Goal: Task Accomplishment & Management: Use online tool/utility

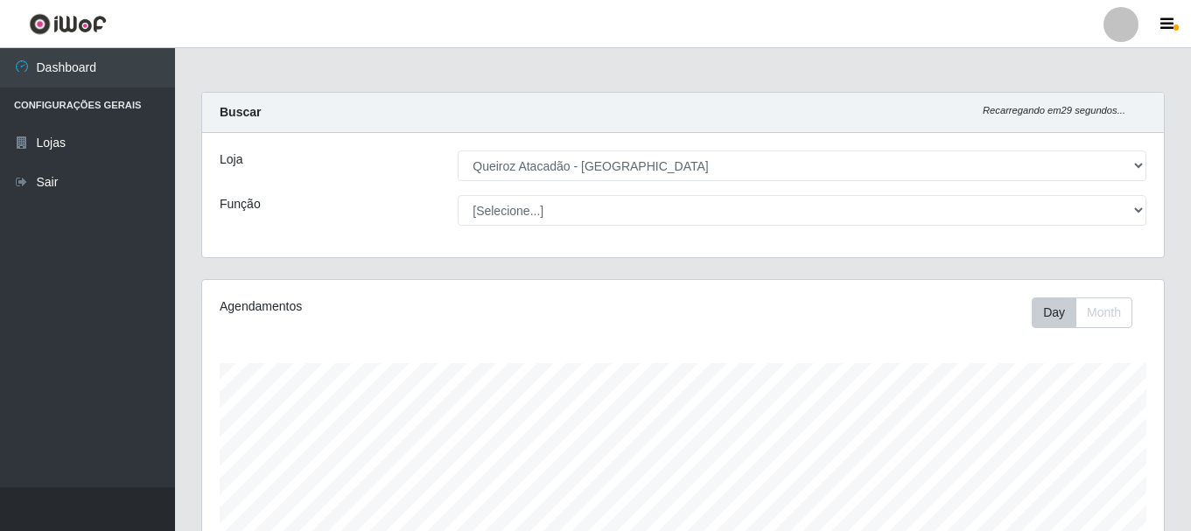
select select "464"
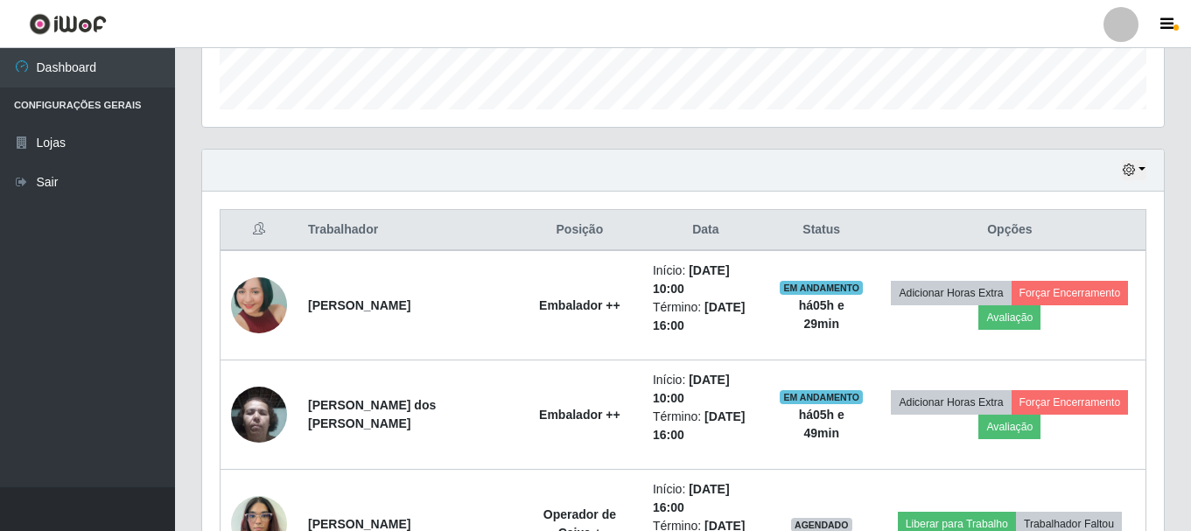
scroll to position [363, 961]
click at [1125, 178] on button "button" at bounding box center [1134, 170] width 24 height 20
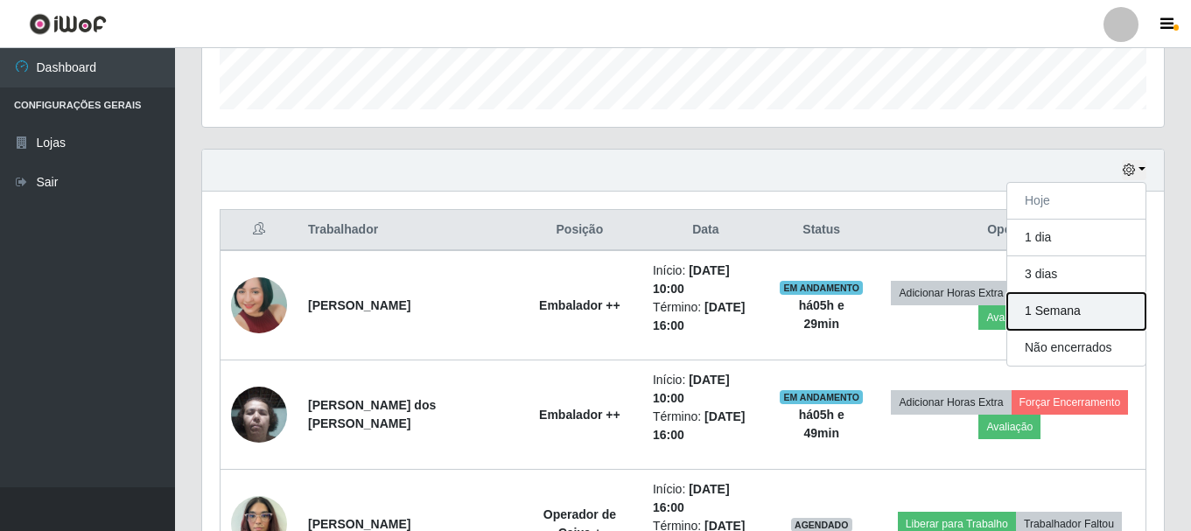
click at [1105, 313] on button "1 Semana" at bounding box center [1076, 311] width 138 height 37
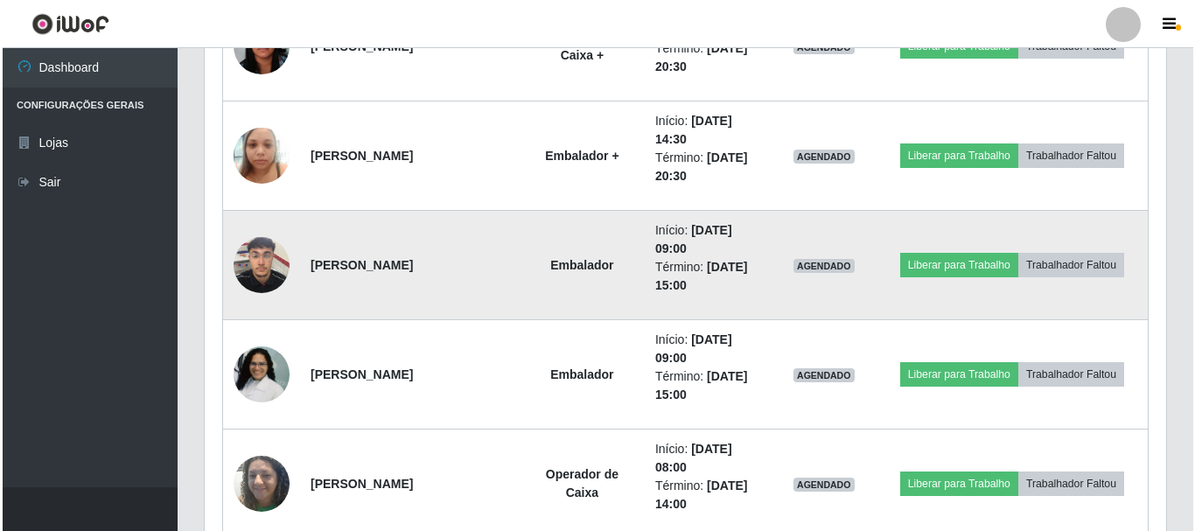
scroll to position [1868, 0]
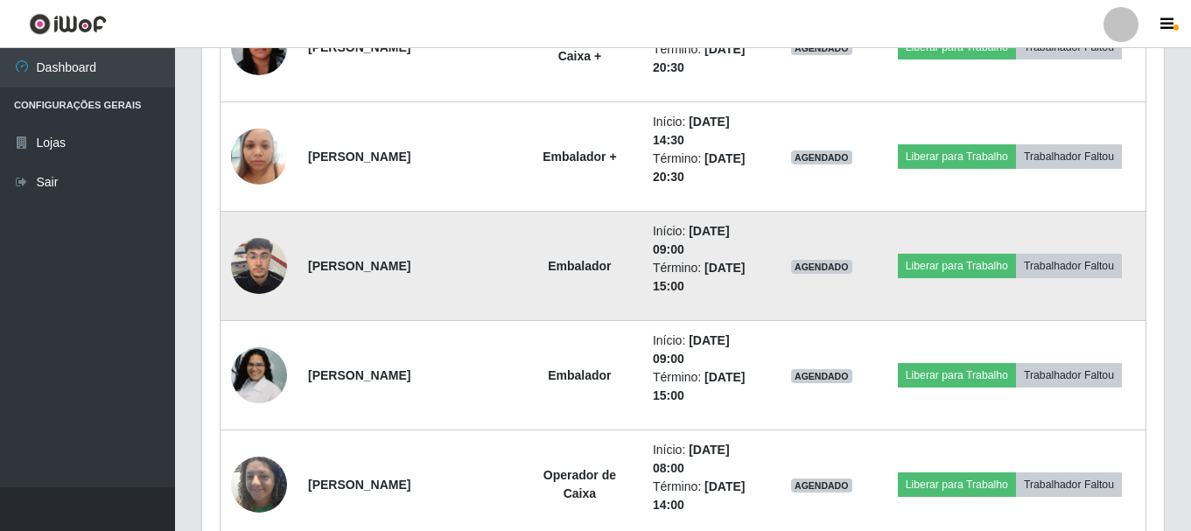
click at [273, 250] on img at bounding box center [259, 265] width 56 height 74
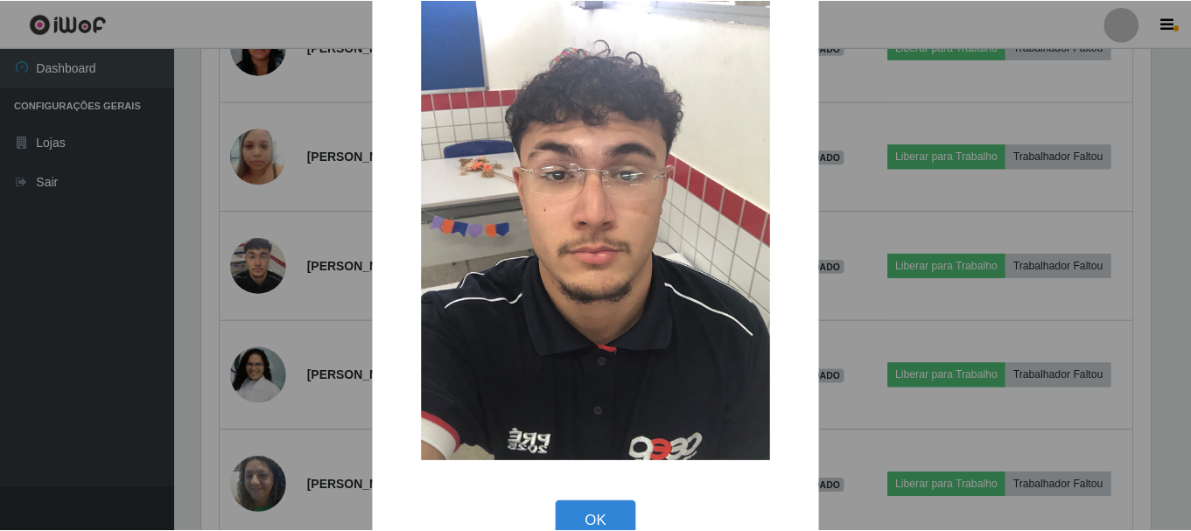
scroll to position [87, 0]
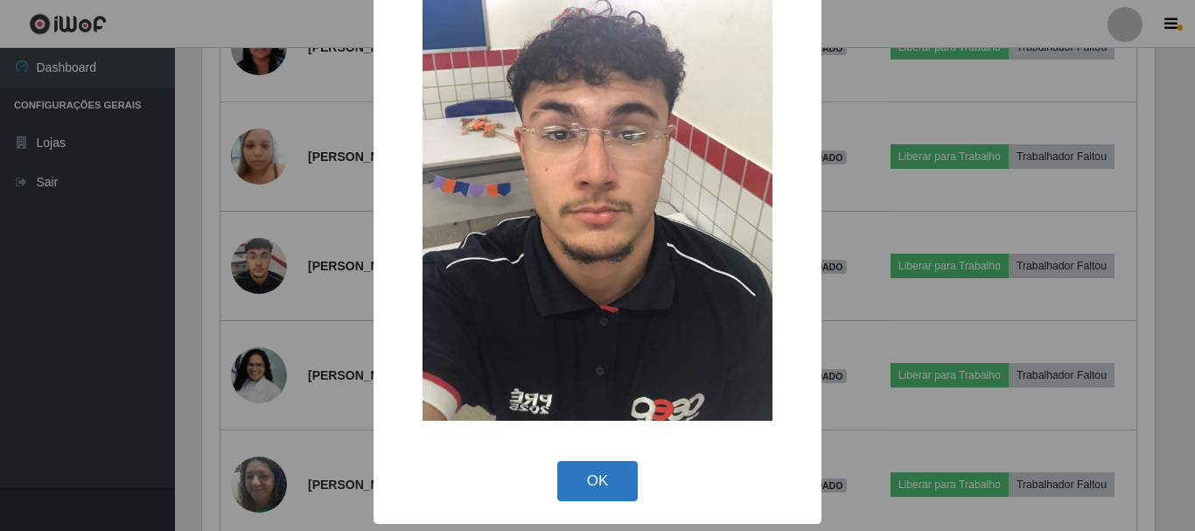
click at [598, 473] on button "OK" at bounding box center [597, 481] width 81 height 41
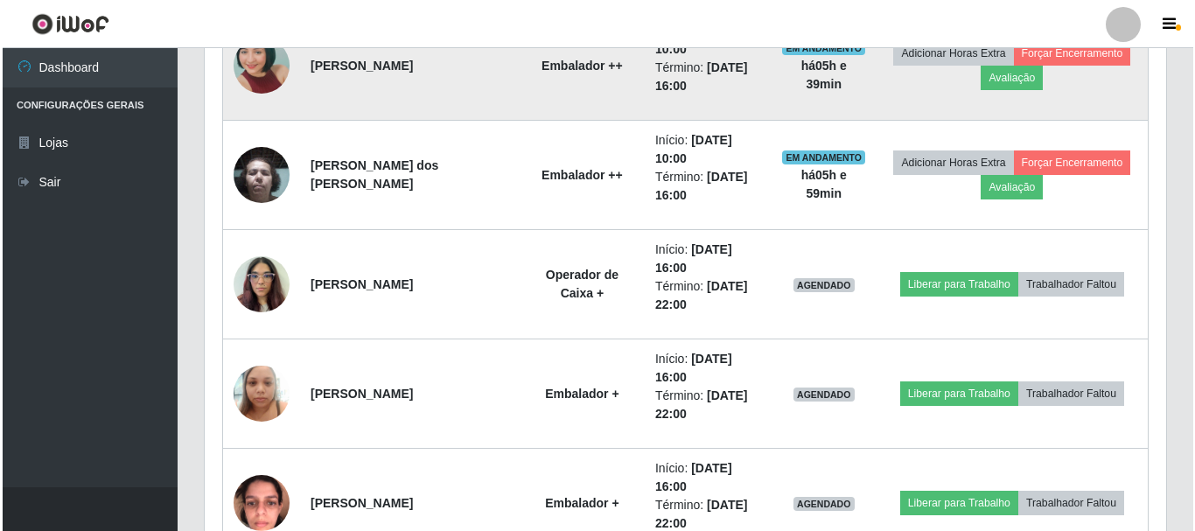
scroll to position [853, 0]
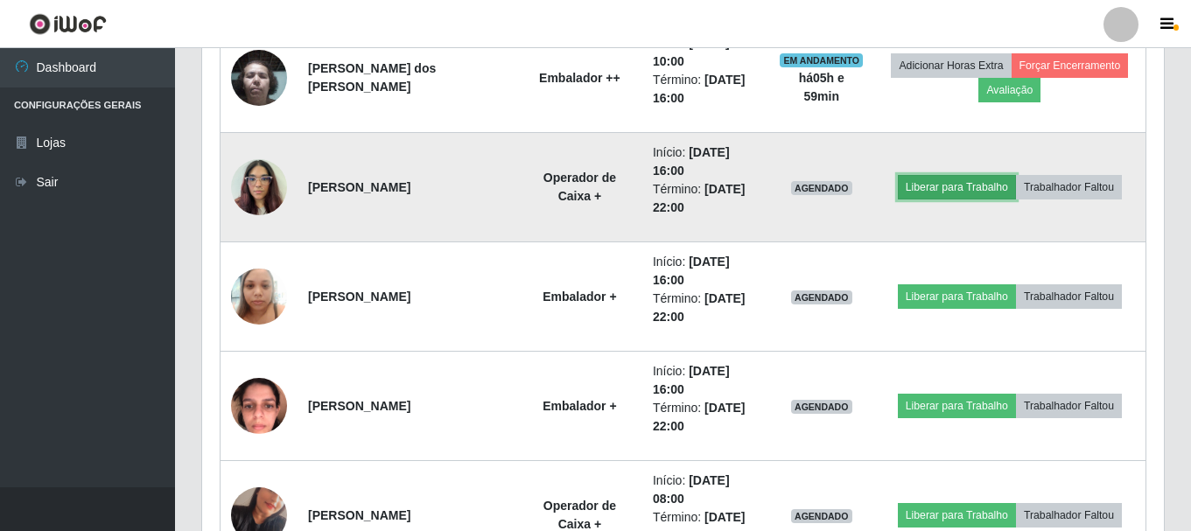
click at [955, 189] on button "Liberar para Trabalho" at bounding box center [957, 187] width 118 height 24
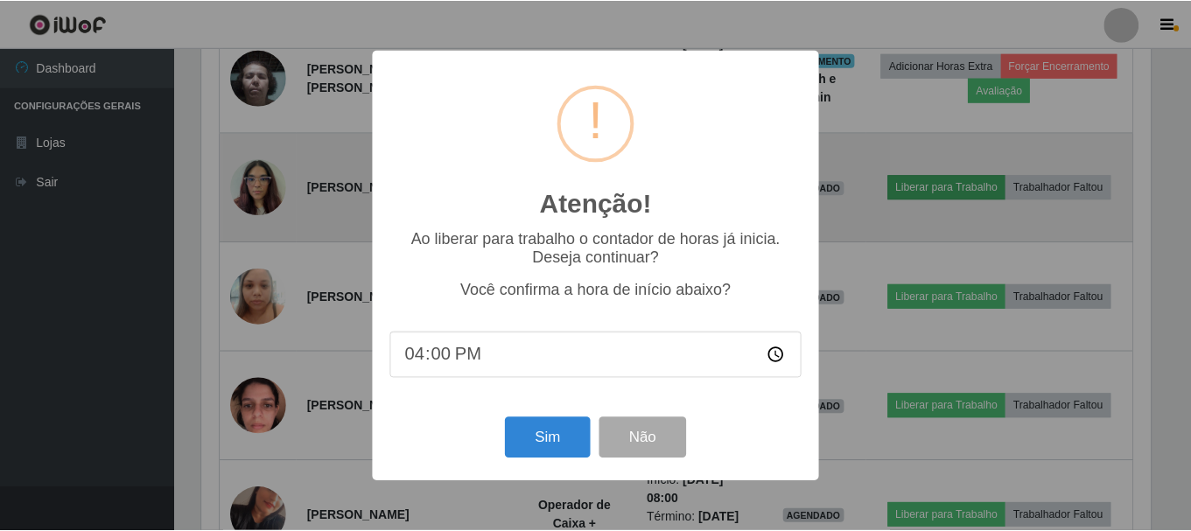
scroll to position [363, 953]
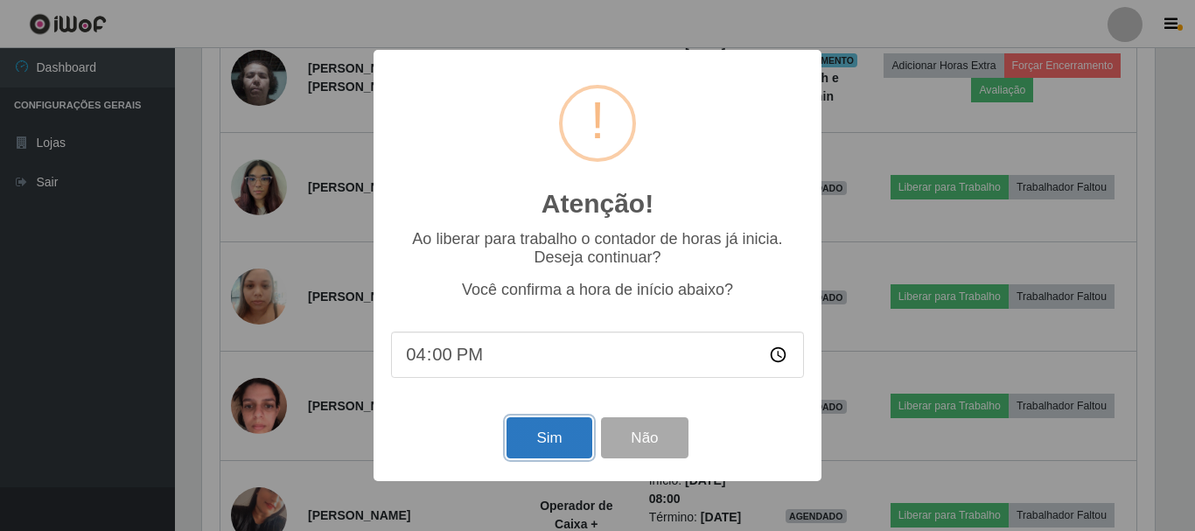
click at [552, 437] on button "Sim" at bounding box center [549, 437] width 85 height 41
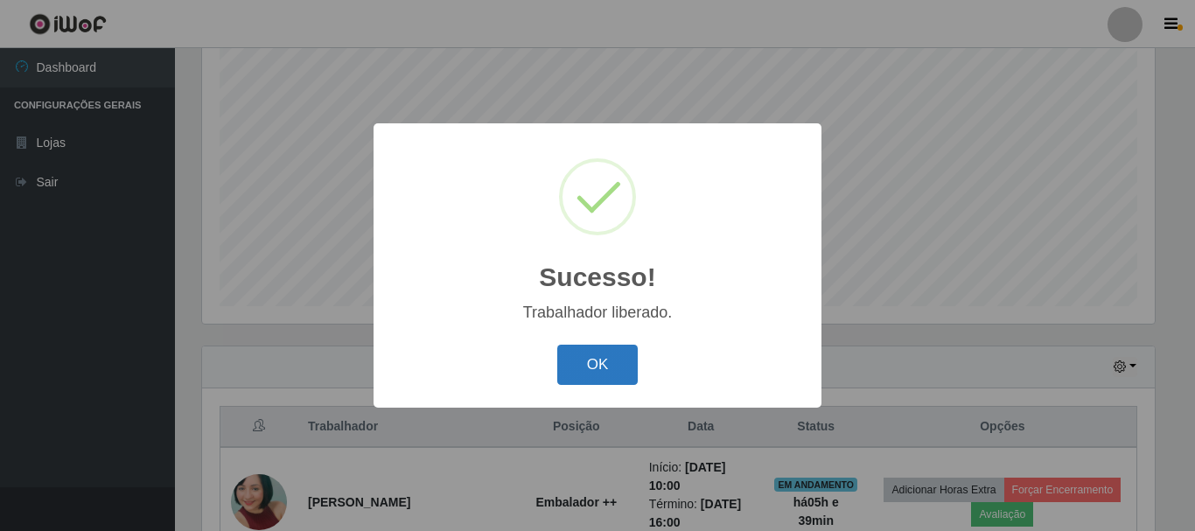
click at [604, 369] on button "OK" at bounding box center [597, 365] width 81 height 41
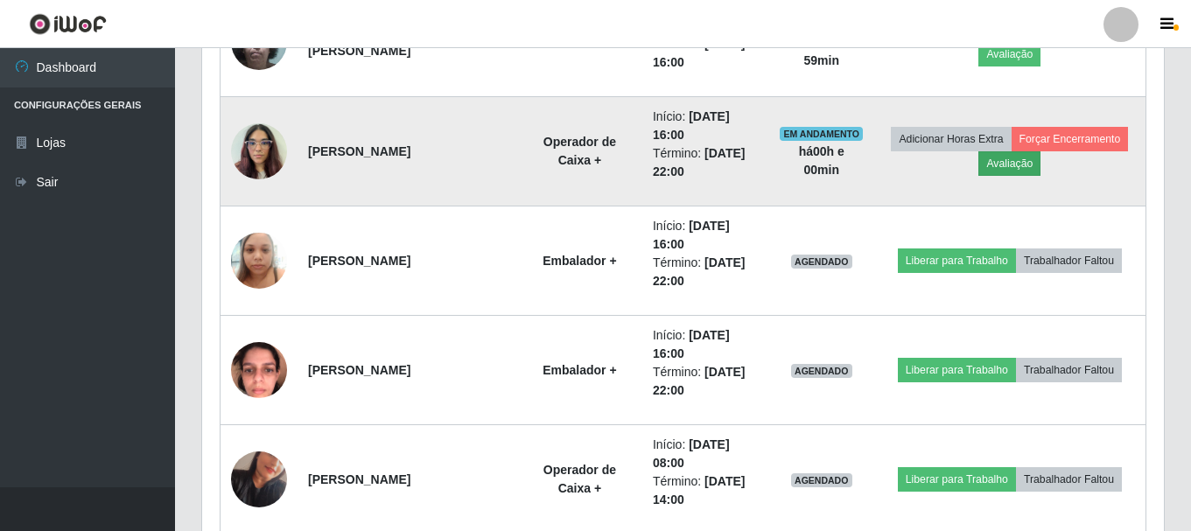
scroll to position [932, 0]
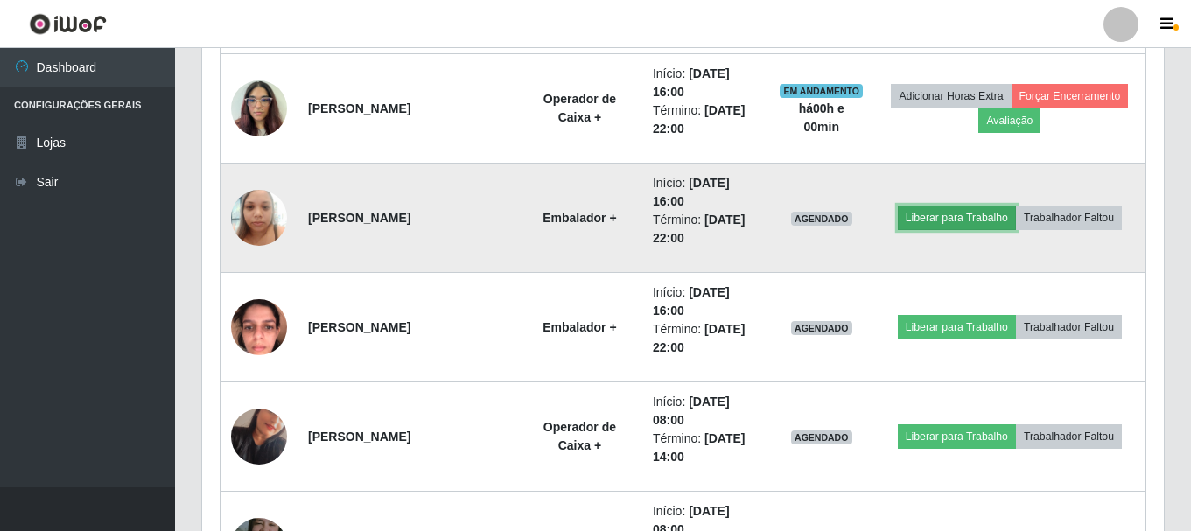
click at [943, 220] on button "Liberar para Trabalho" at bounding box center [957, 218] width 118 height 24
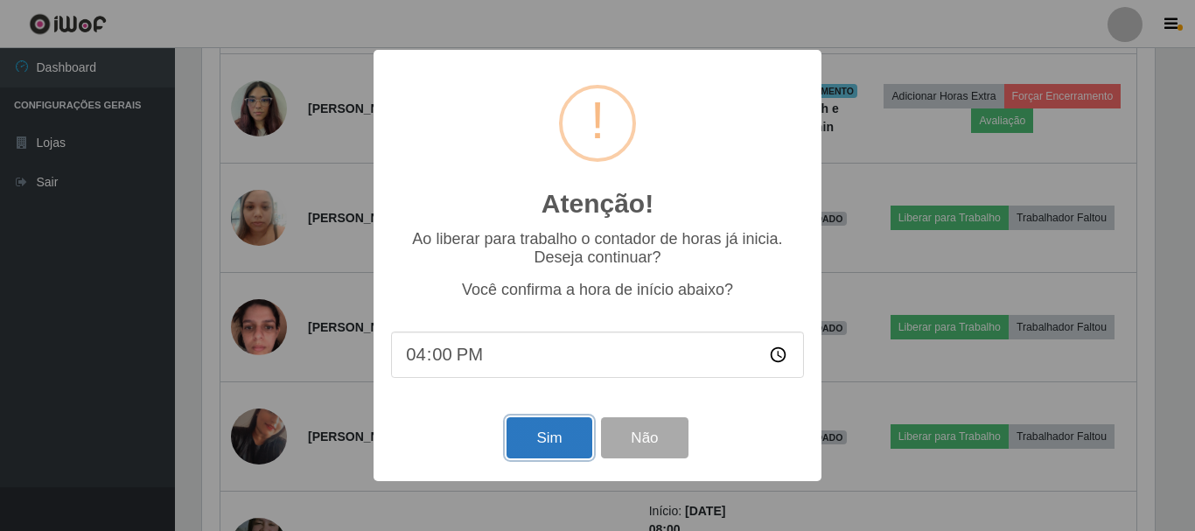
click at [528, 447] on button "Sim" at bounding box center [549, 437] width 85 height 41
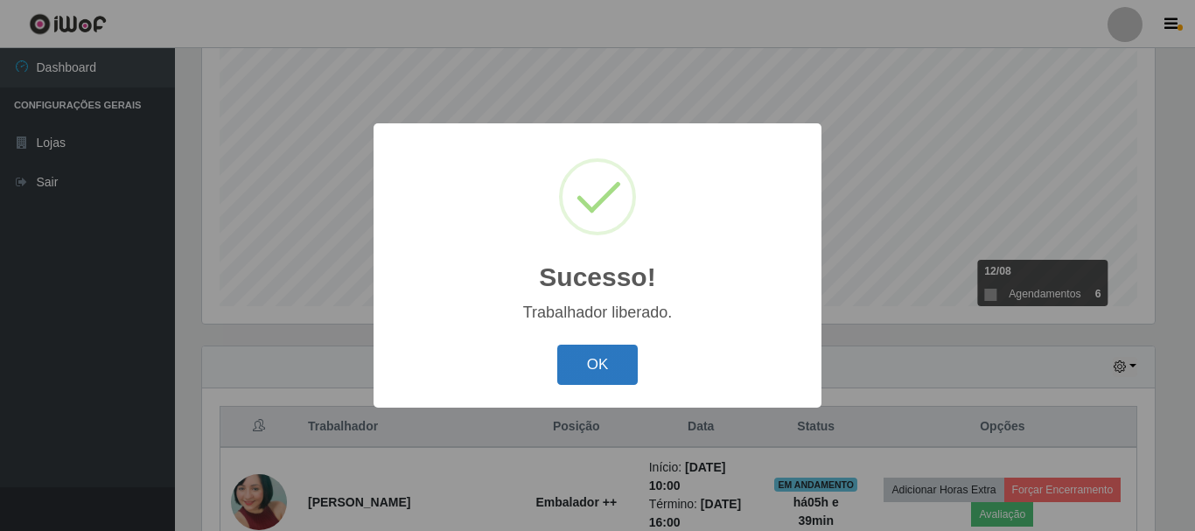
click at [589, 356] on button "OK" at bounding box center [597, 365] width 81 height 41
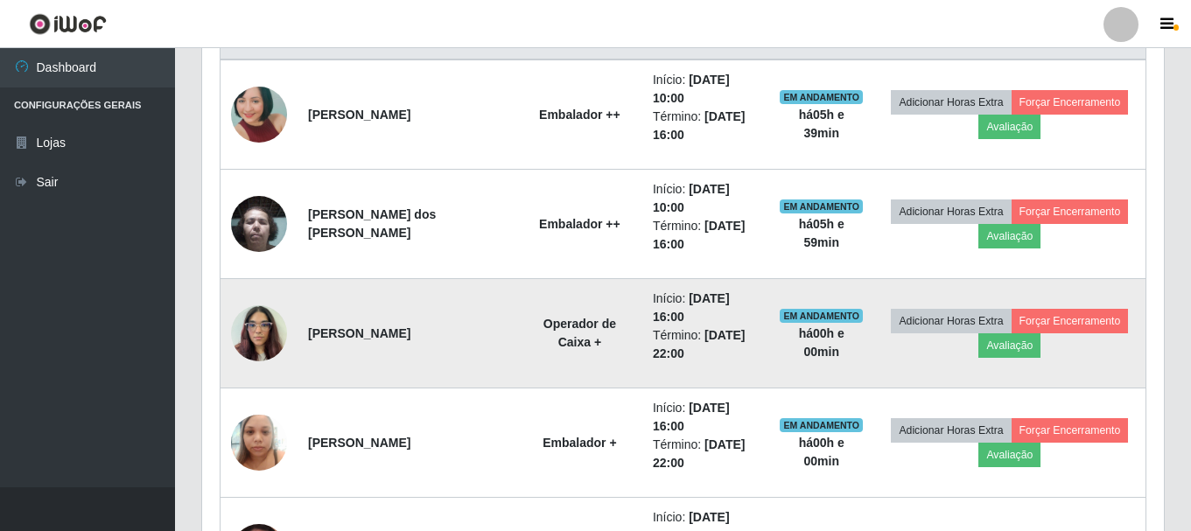
scroll to position [757, 0]
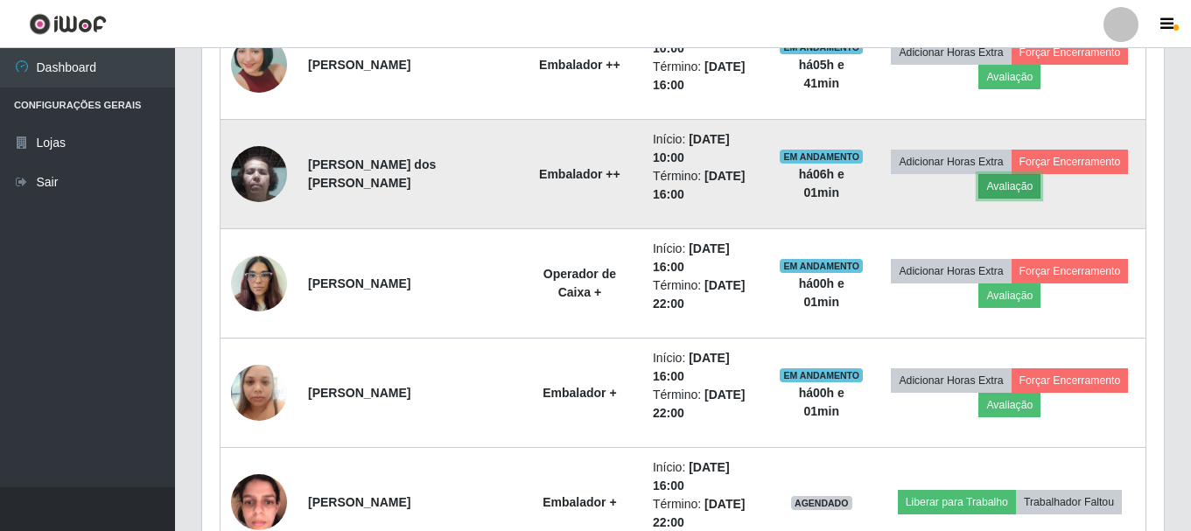
click at [1003, 189] on button "Avaliação" at bounding box center [1009, 186] width 62 height 24
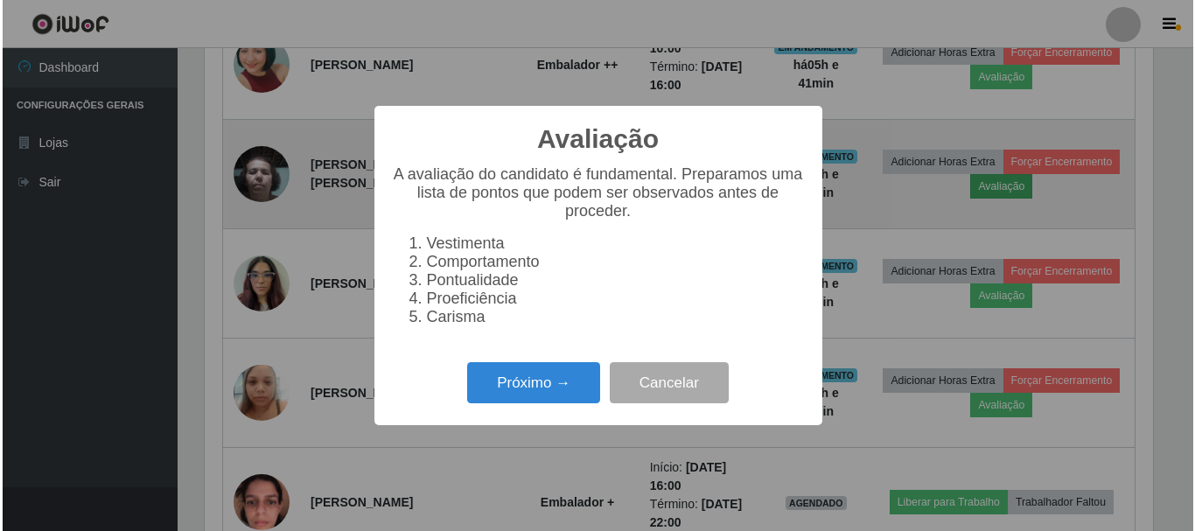
scroll to position [363, 953]
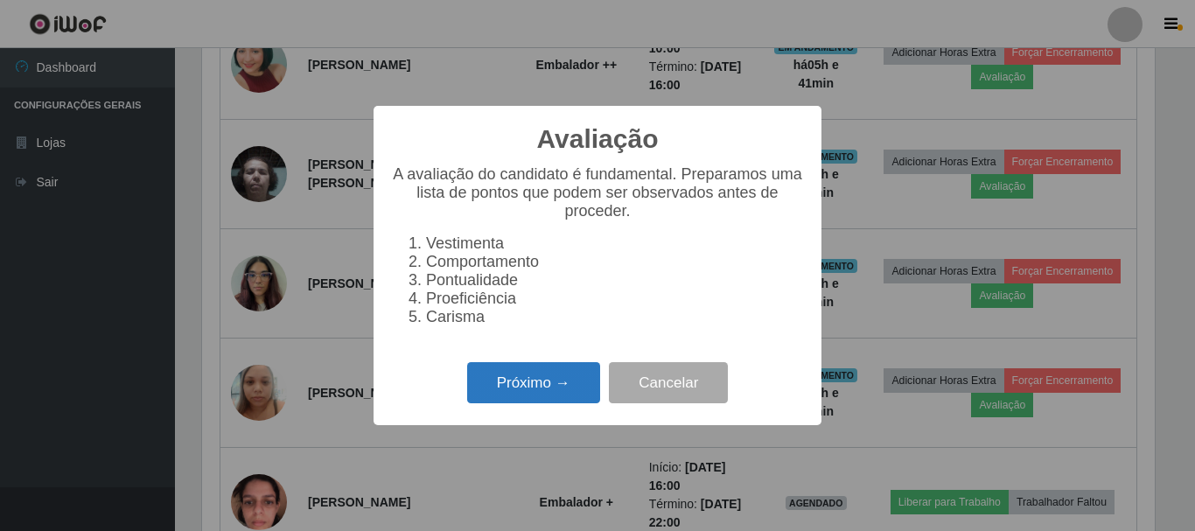
click at [520, 393] on button "Próximo →" at bounding box center [533, 382] width 133 height 41
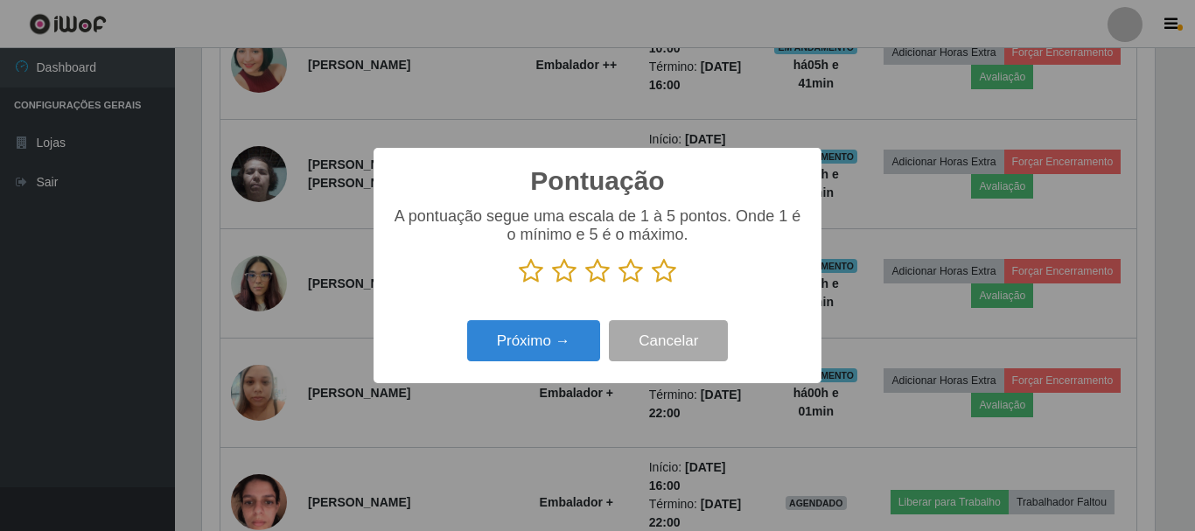
click at [667, 276] on icon at bounding box center [664, 271] width 24 height 26
click at [652, 284] on input "radio" at bounding box center [652, 284] width 0 height 0
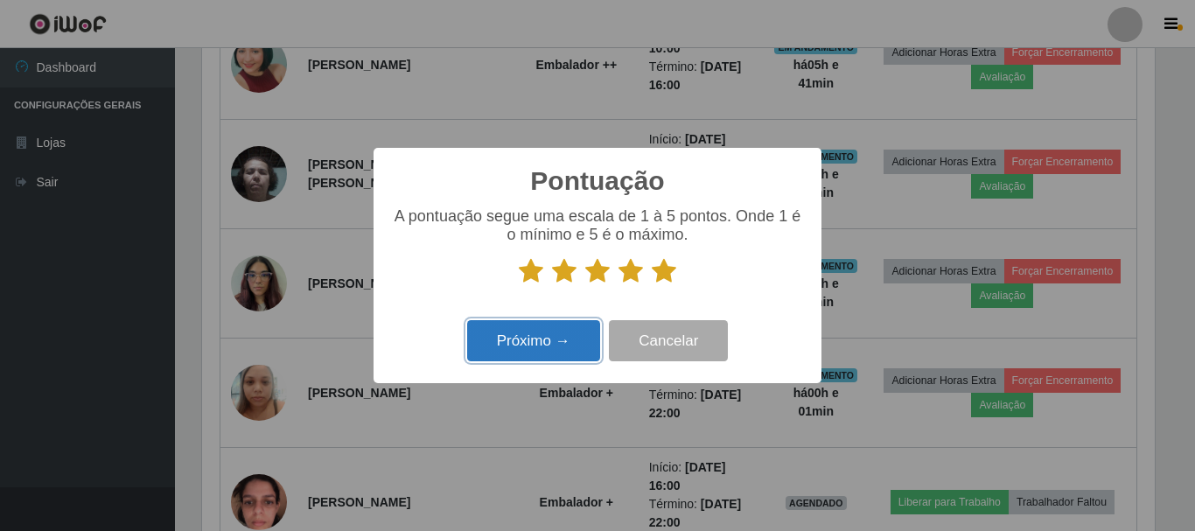
click at [540, 352] on button "Próximo →" at bounding box center [533, 340] width 133 height 41
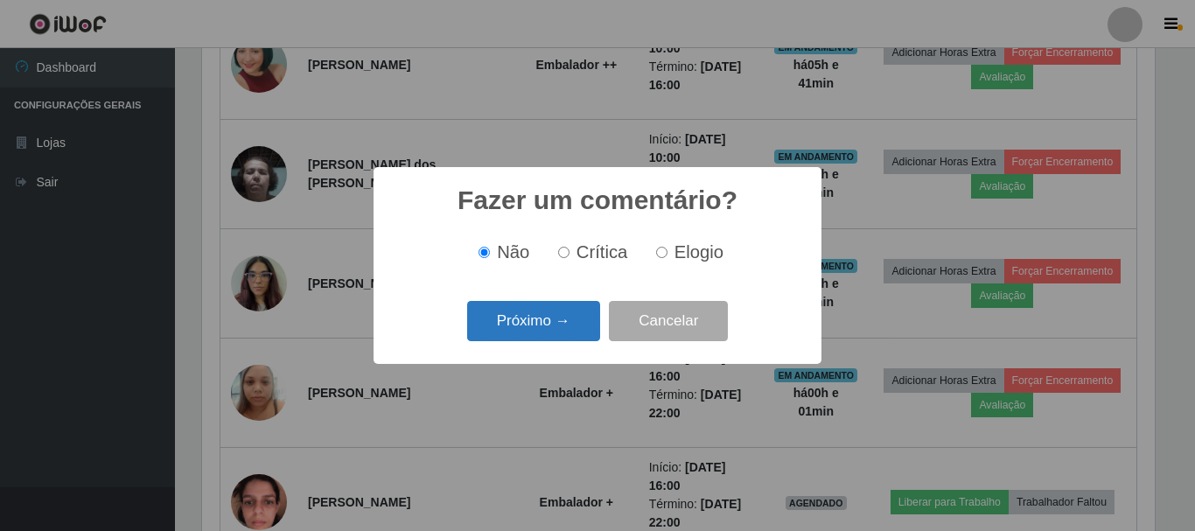
click at [541, 325] on button "Próximo →" at bounding box center [533, 321] width 133 height 41
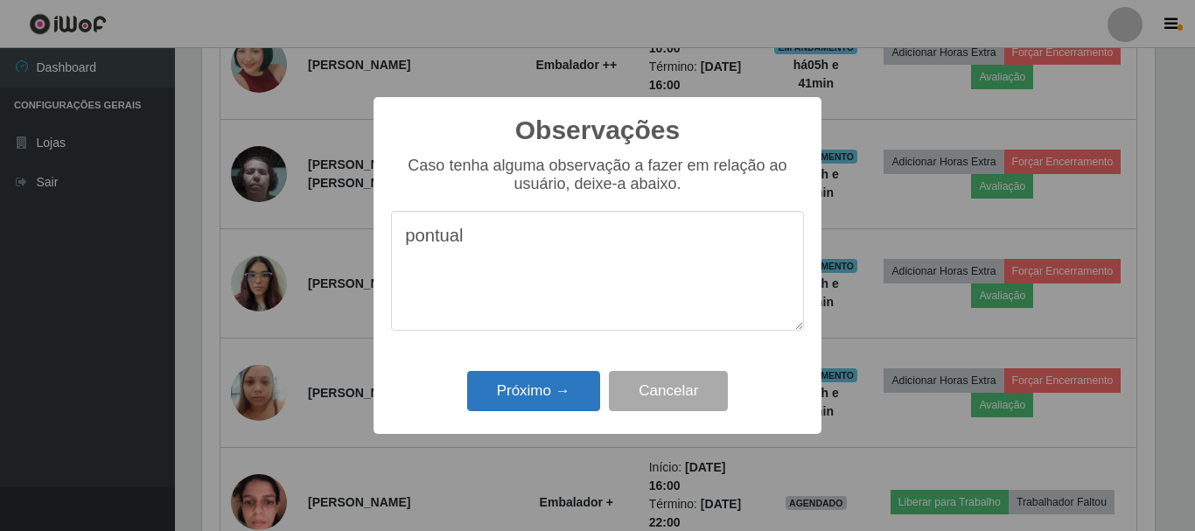
type textarea "pontual"
click at [535, 397] on button "Próximo →" at bounding box center [533, 391] width 133 height 41
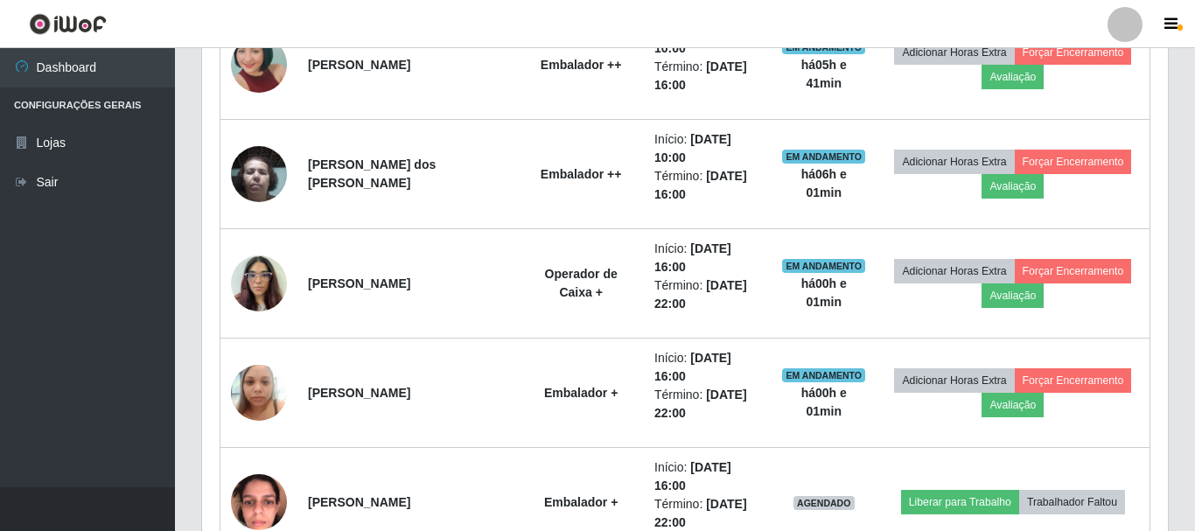
scroll to position [363, 961]
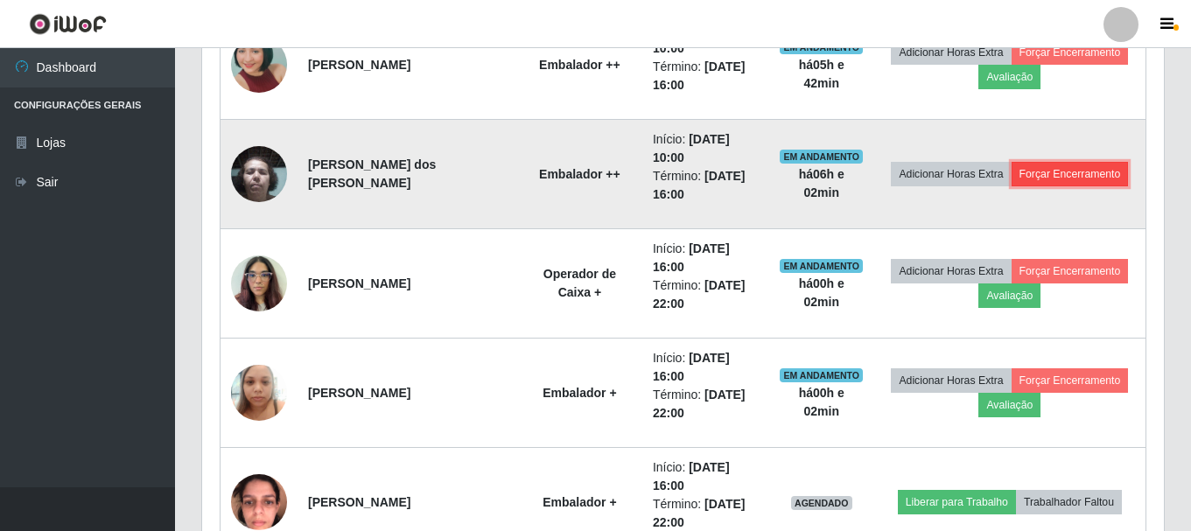
click at [1055, 166] on button "Forçar Encerramento" at bounding box center [1069, 174] width 117 height 24
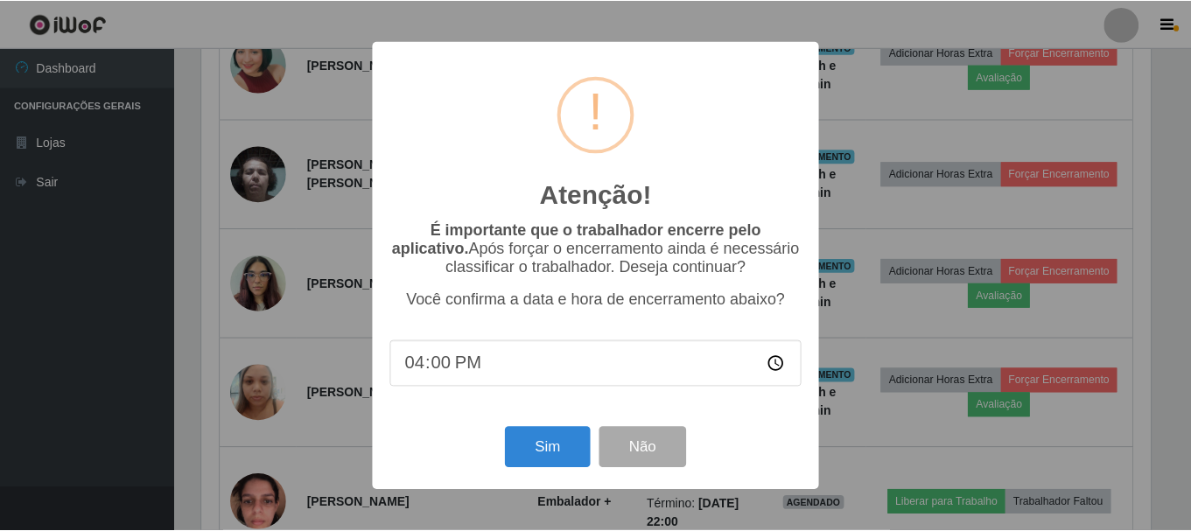
scroll to position [363, 953]
click at [555, 454] on button "Sim" at bounding box center [549, 447] width 85 height 41
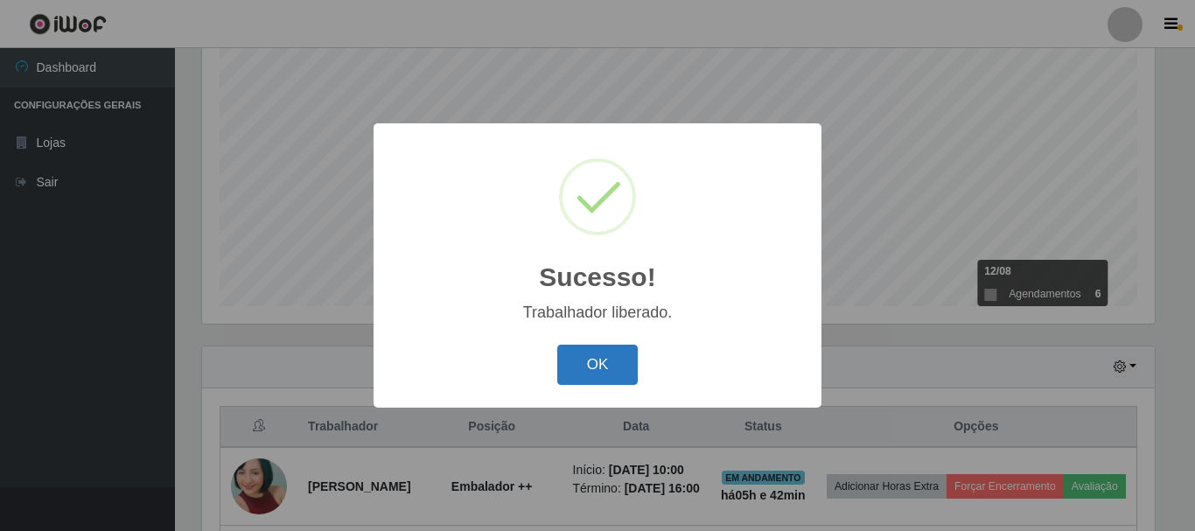
click at [608, 364] on button "OK" at bounding box center [597, 365] width 81 height 41
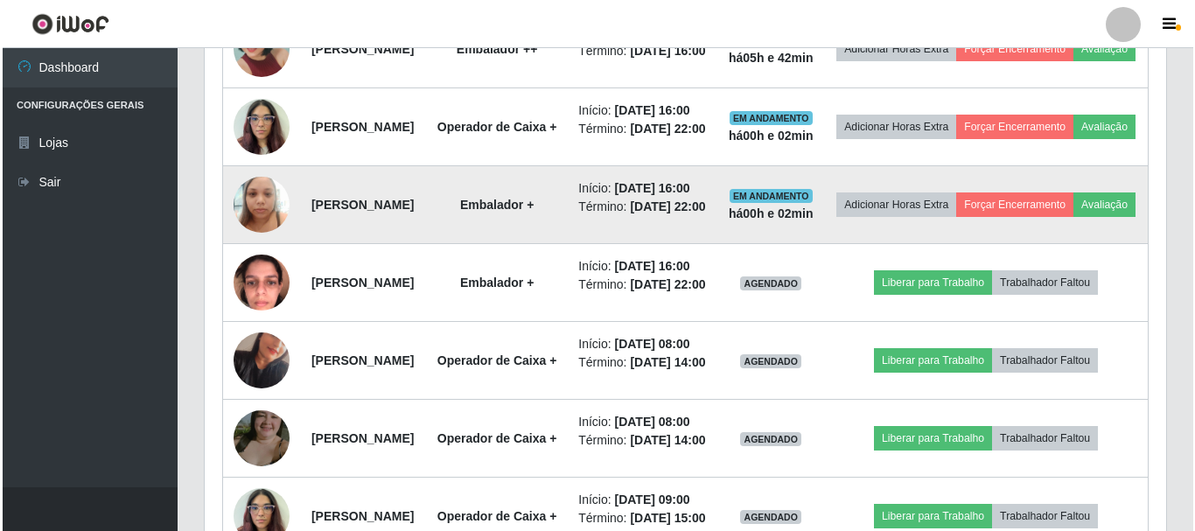
scroll to position [844, 0]
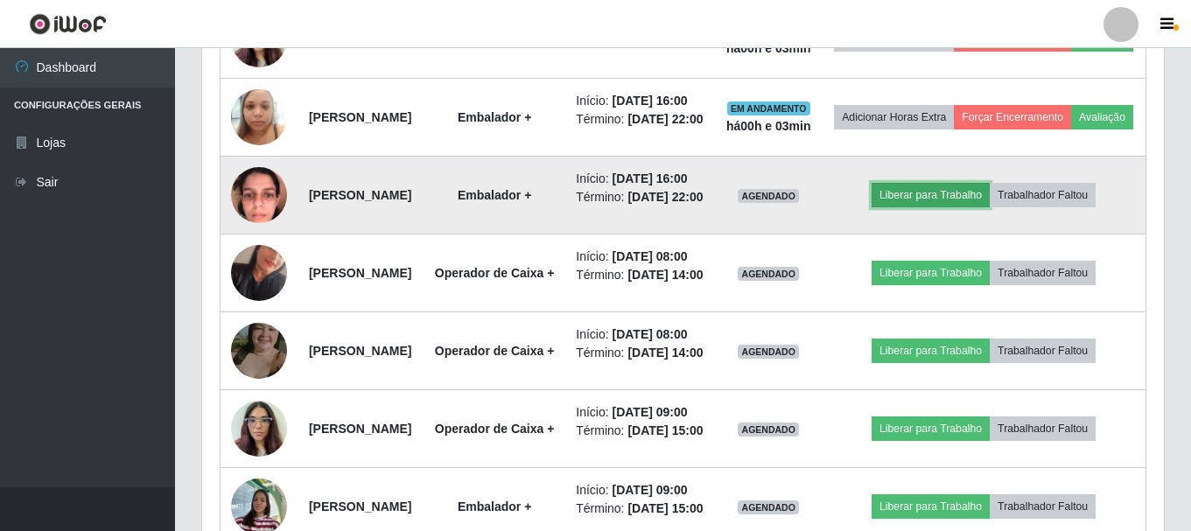
click at [953, 207] on button "Liberar para Trabalho" at bounding box center [930, 195] width 118 height 24
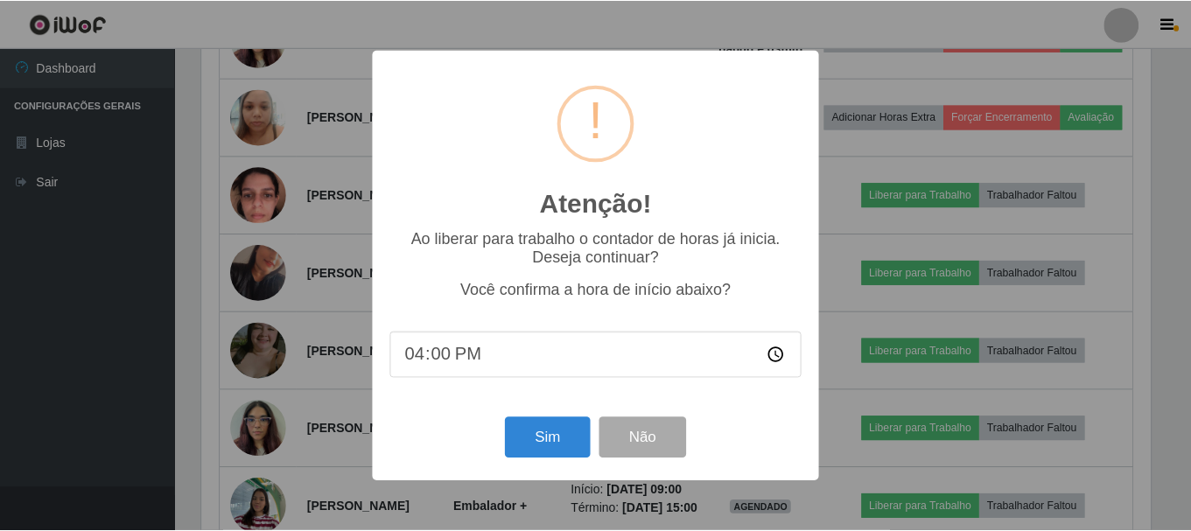
scroll to position [363, 953]
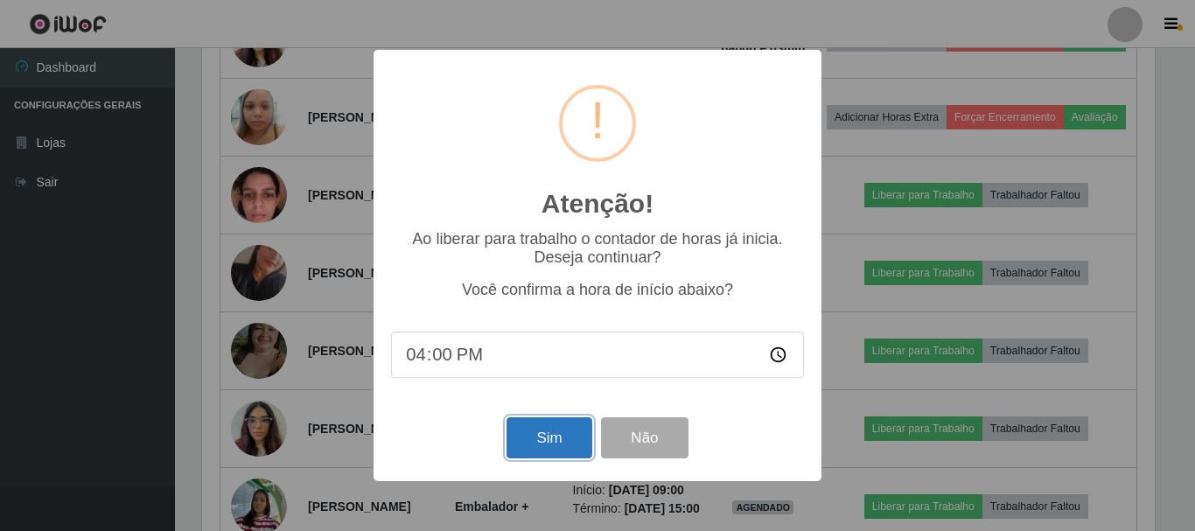
click at [562, 436] on button "Sim" at bounding box center [549, 437] width 85 height 41
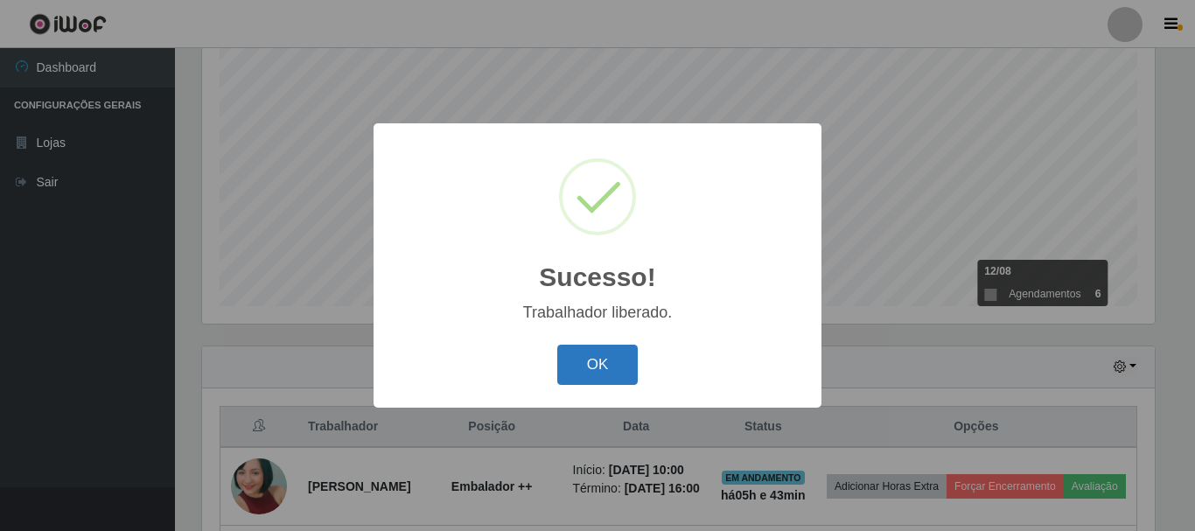
click at [605, 357] on button "OK" at bounding box center [597, 365] width 81 height 41
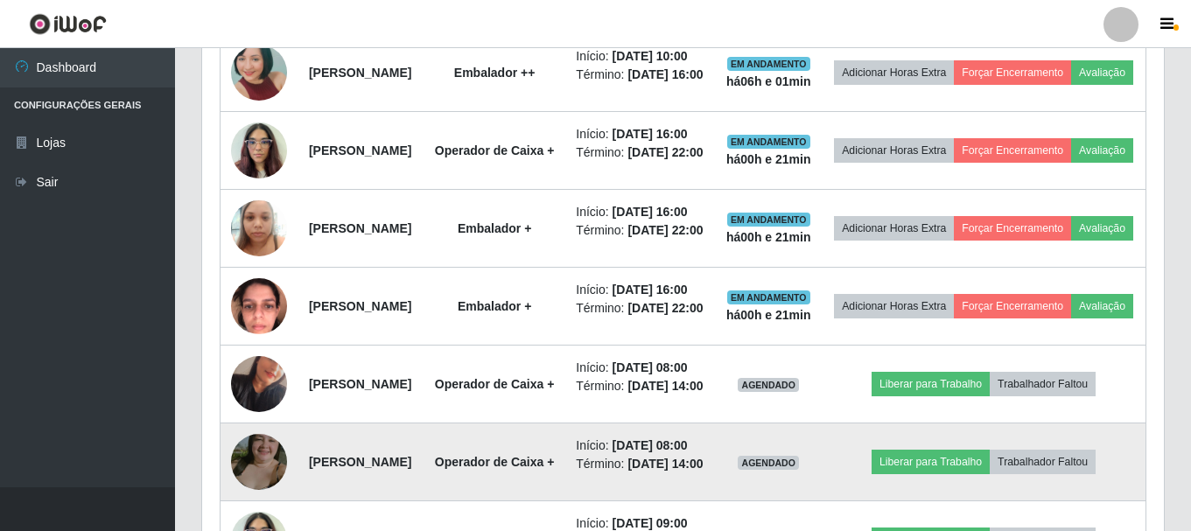
scroll to position [669, 0]
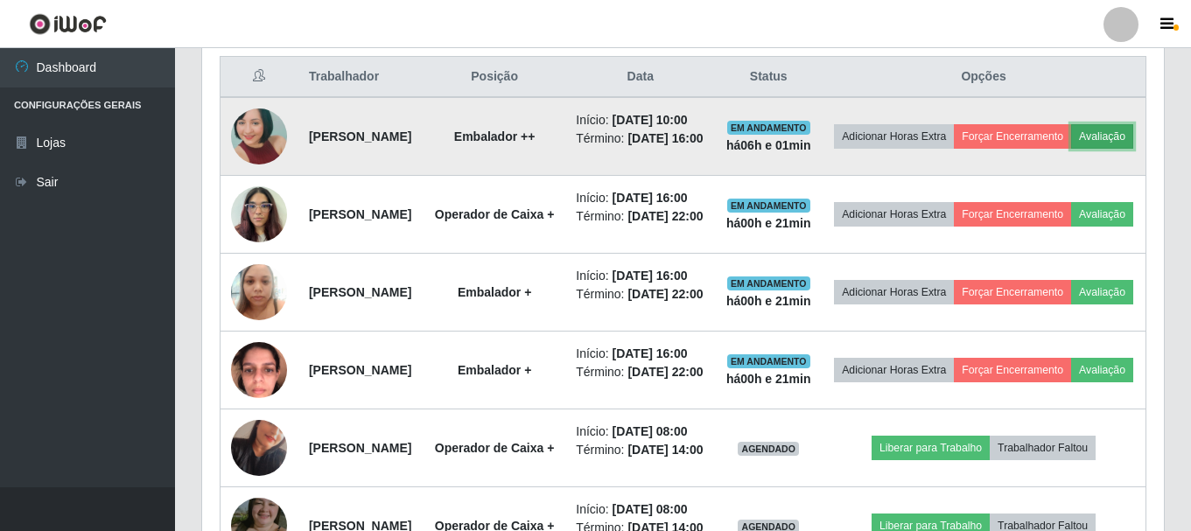
click at [1071, 149] on button "Avaliação" at bounding box center [1102, 136] width 62 height 24
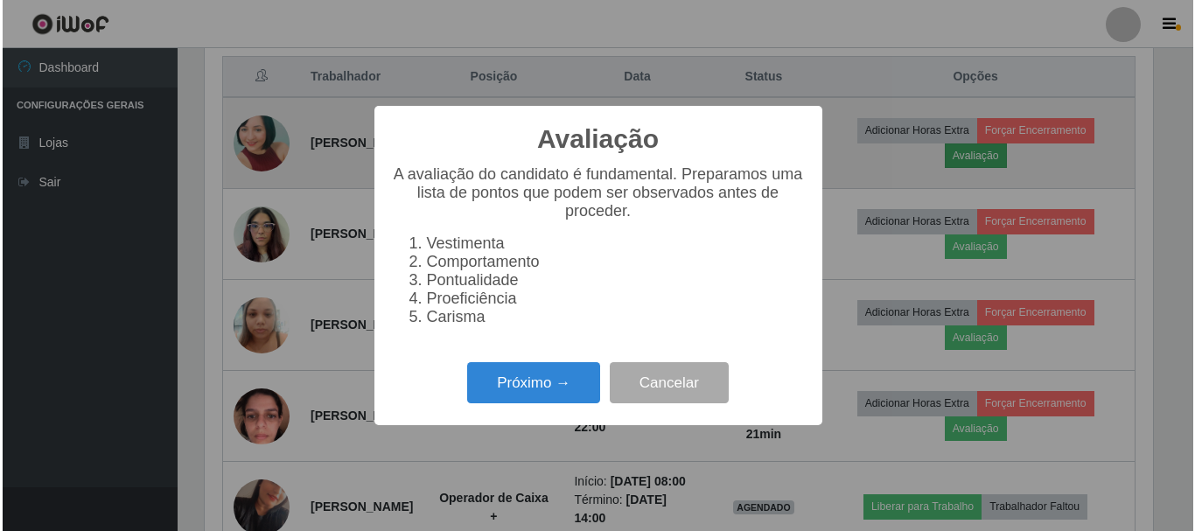
scroll to position [363, 953]
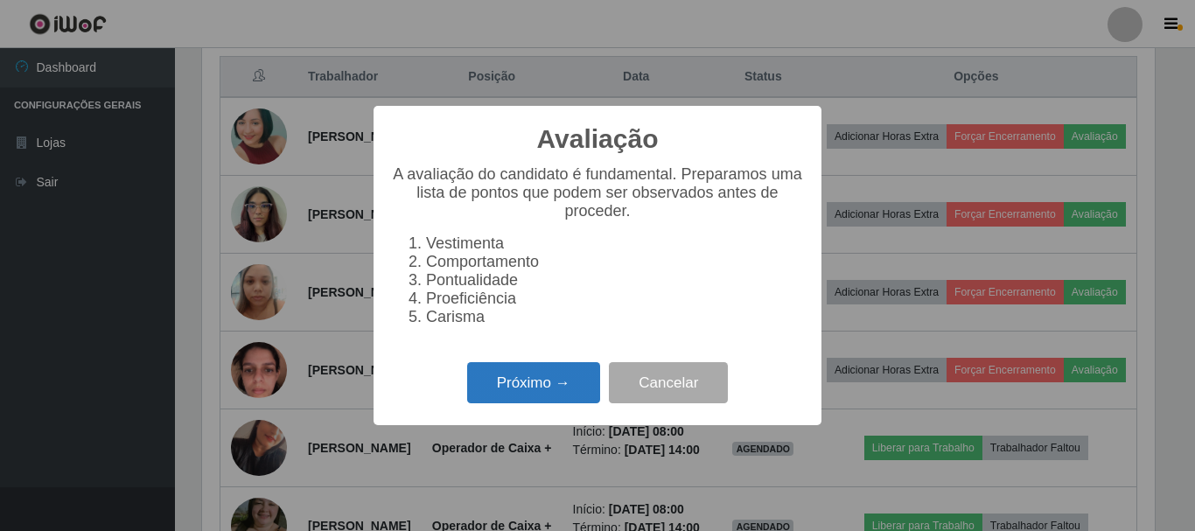
click at [545, 390] on button "Próximo →" at bounding box center [533, 382] width 133 height 41
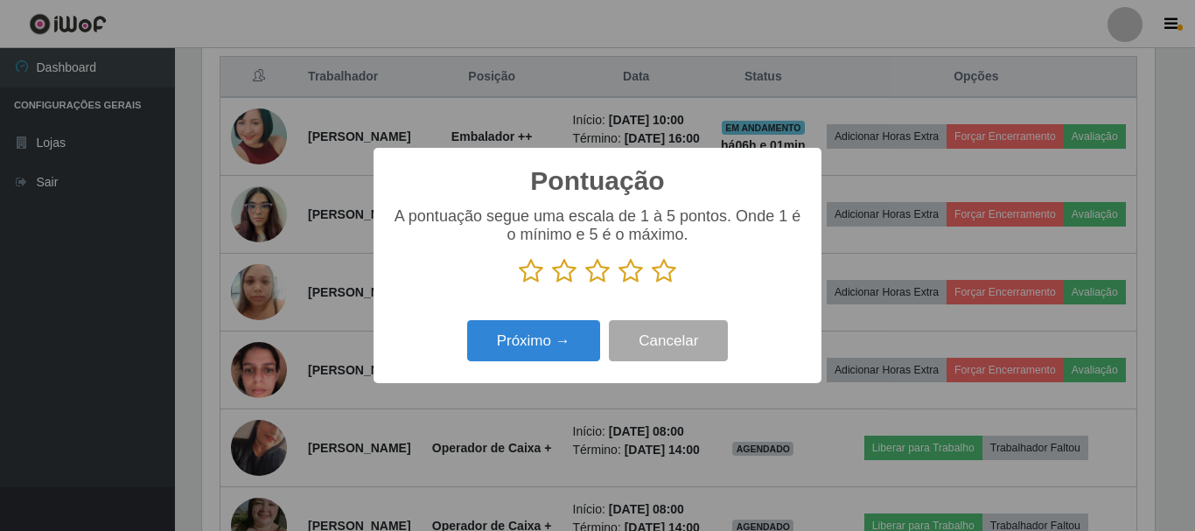
scroll to position [874466, 873877]
click at [634, 272] on icon at bounding box center [631, 271] width 24 height 26
click at [619, 284] on input "radio" at bounding box center [619, 284] width 0 height 0
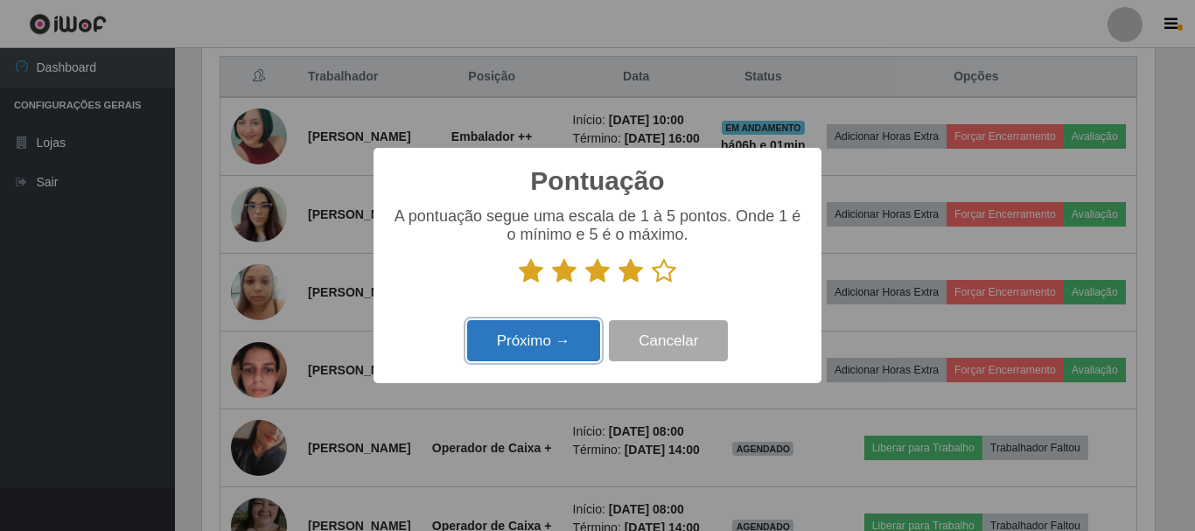
click at [558, 356] on button "Próximo →" at bounding box center [533, 340] width 133 height 41
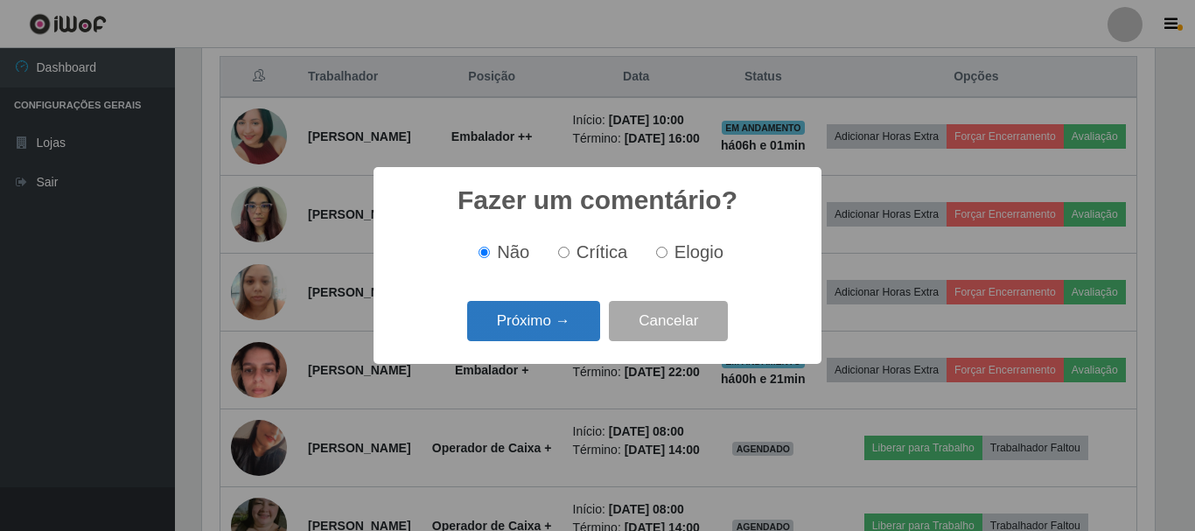
click at [555, 318] on button "Próximo →" at bounding box center [533, 321] width 133 height 41
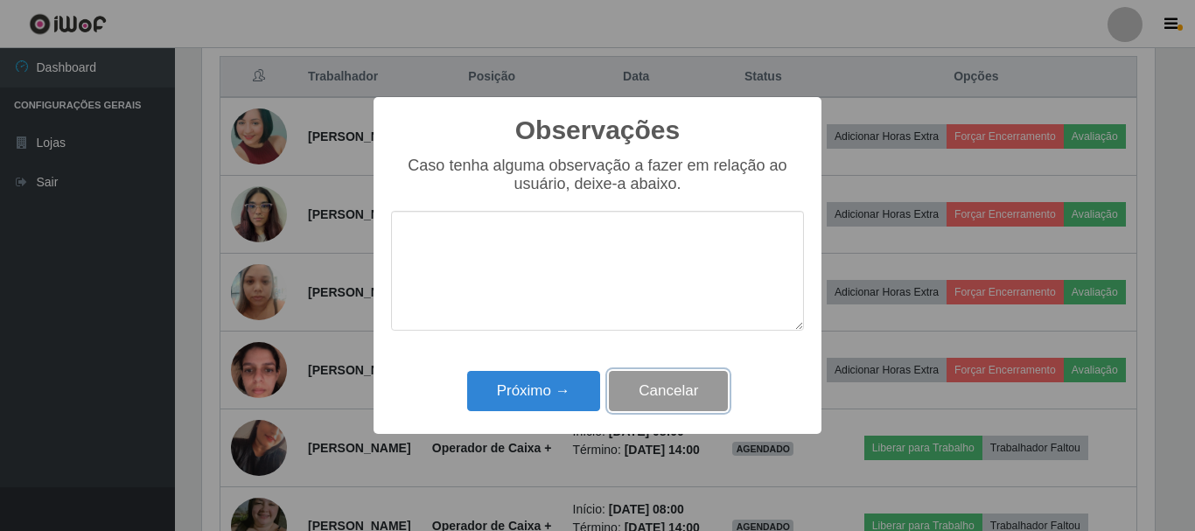
click at [662, 395] on button "Cancelar" at bounding box center [668, 391] width 119 height 41
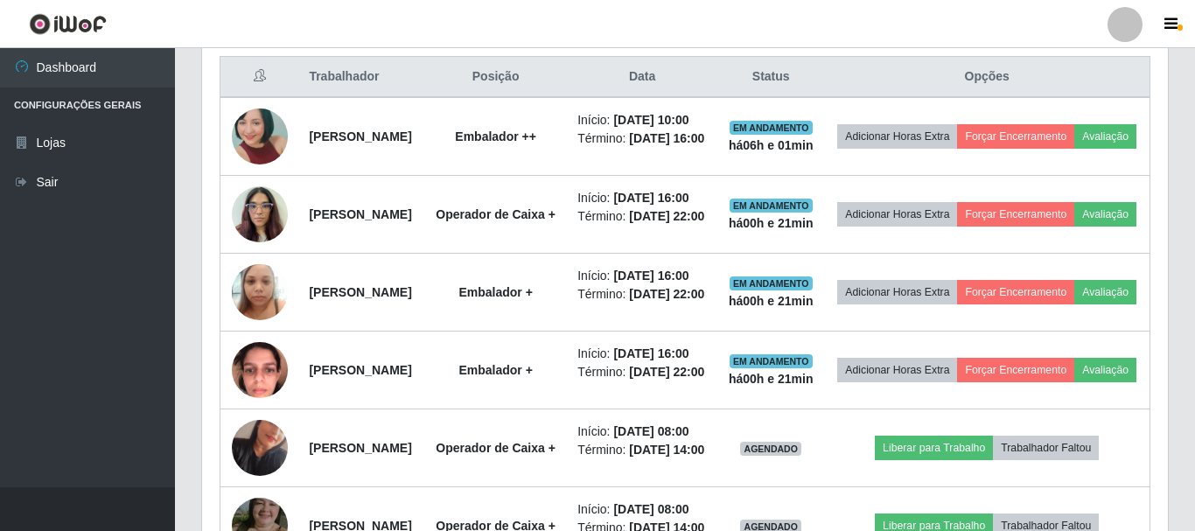
scroll to position [363, 961]
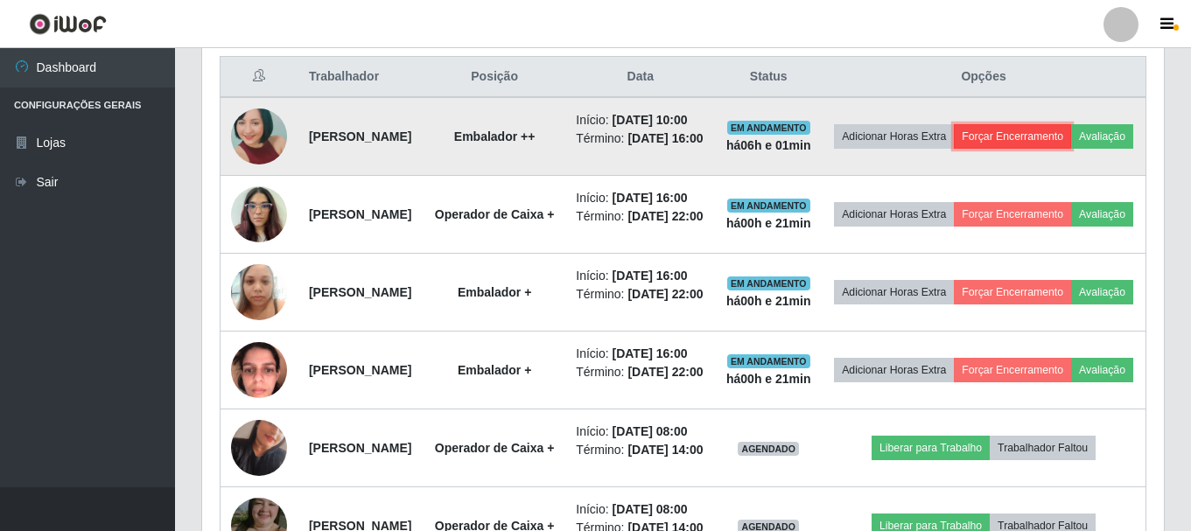
click at [1071, 139] on button "Forçar Encerramento" at bounding box center [1012, 136] width 117 height 24
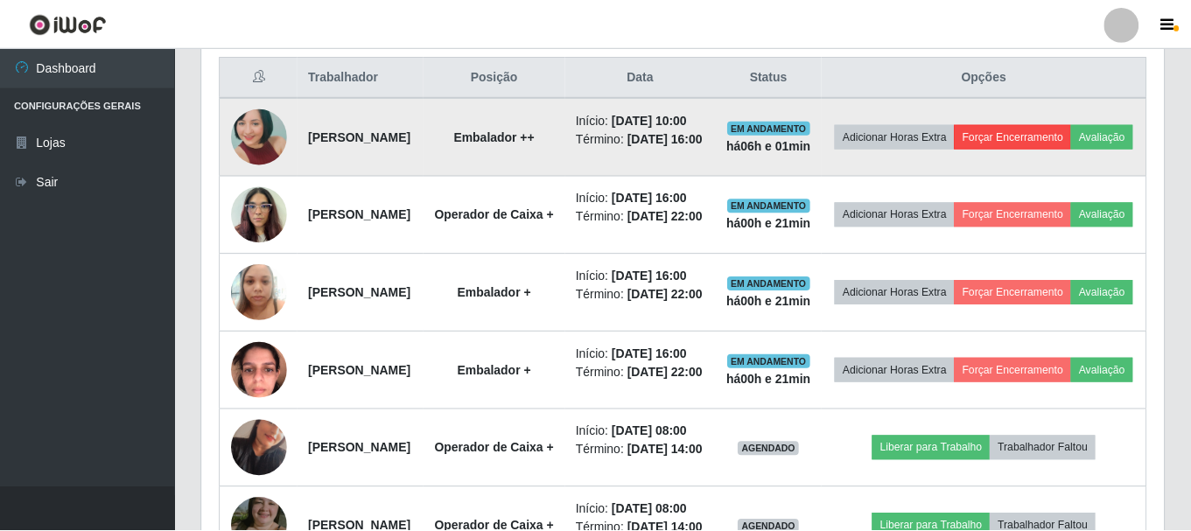
scroll to position [363, 953]
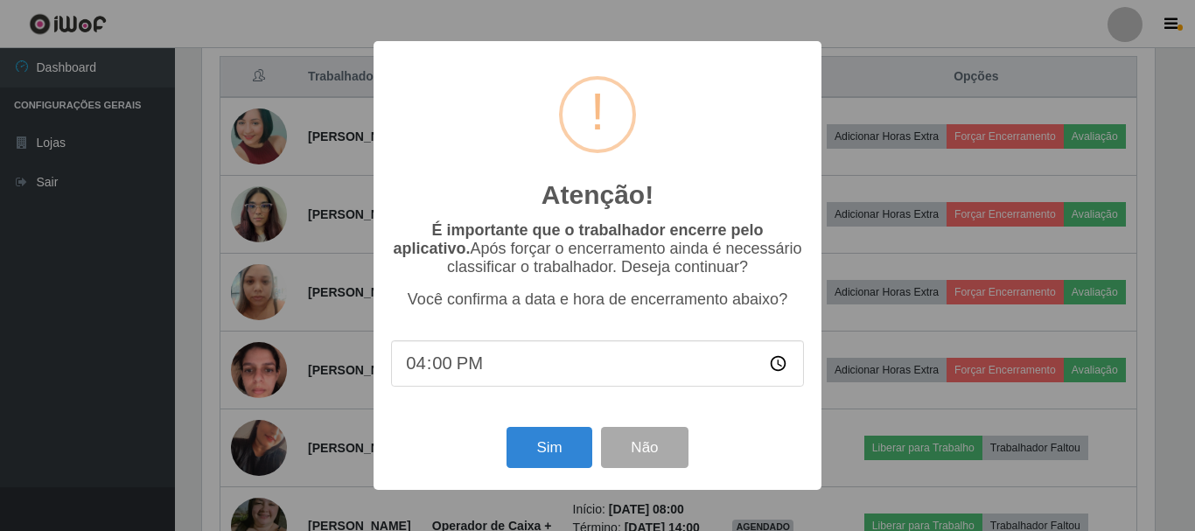
click at [457, 373] on input "16:00" at bounding box center [597, 363] width 413 height 46
type input "16:20"
click at [569, 448] on button "Sim" at bounding box center [549, 447] width 85 height 41
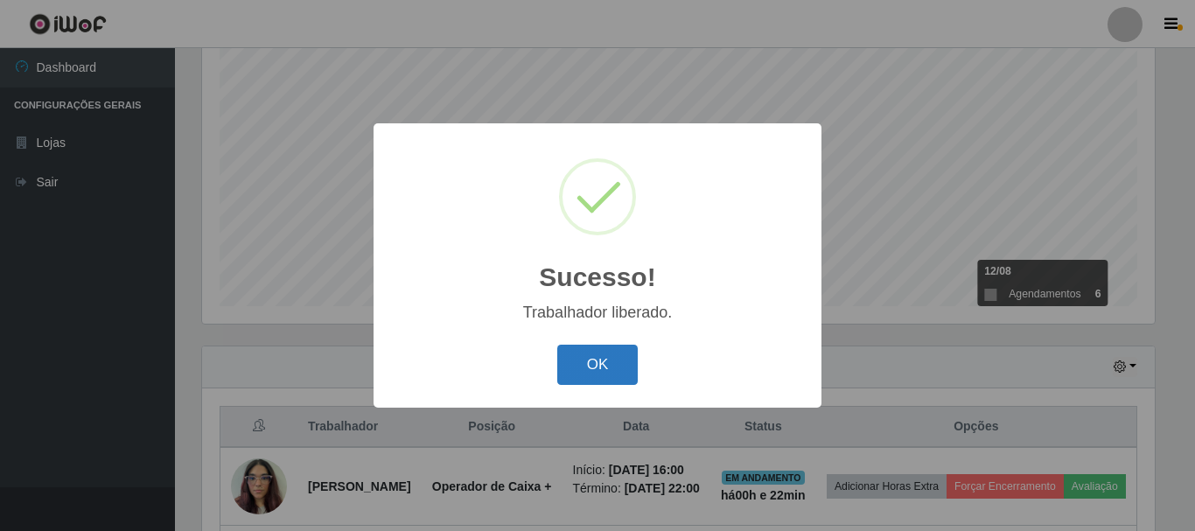
click at [579, 374] on button "OK" at bounding box center [597, 365] width 81 height 41
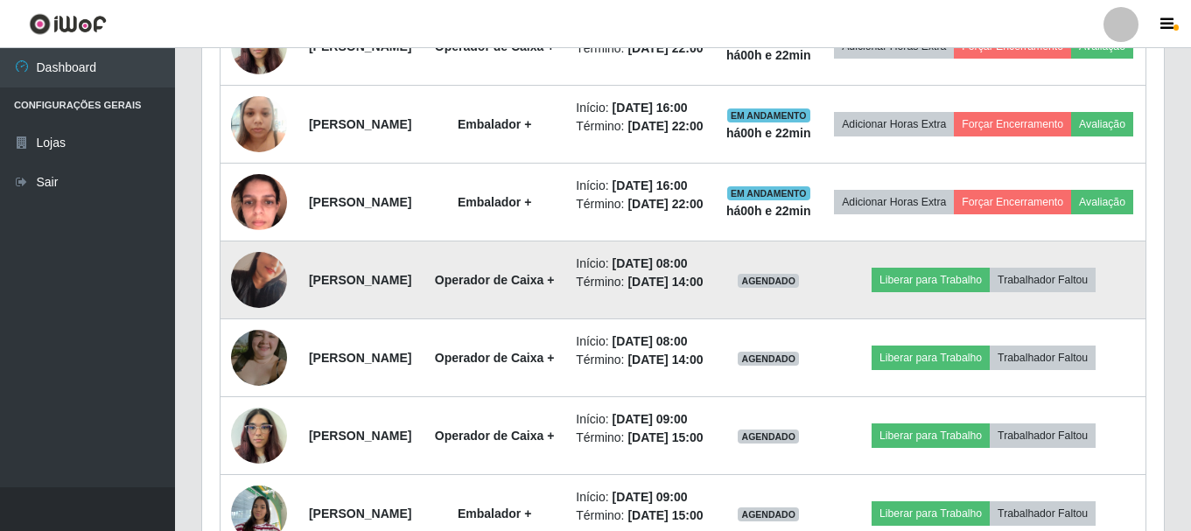
scroll to position [844, 0]
